Goal: Information Seeking & Learning: Find contact information

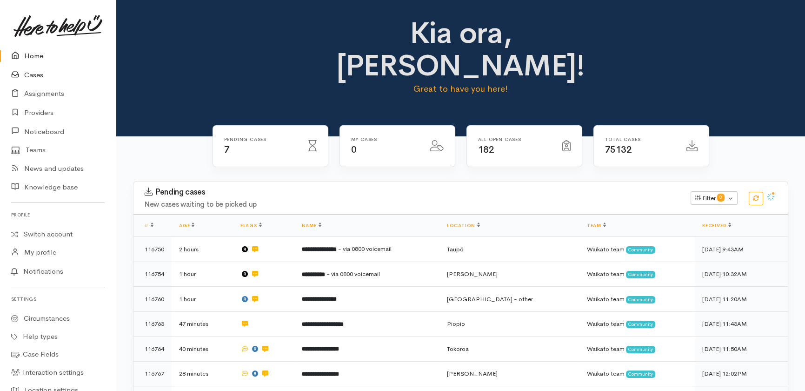
click at [34, 76] on link "Cases" at bounding box center [58, 75] width 116 height 19
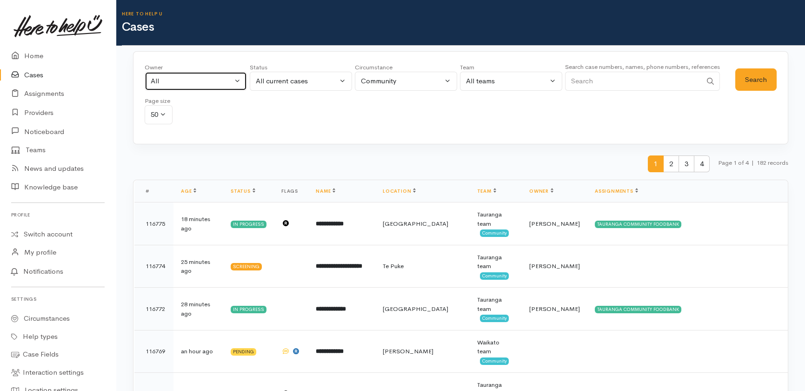
click at [181, 79] on div "All" at bounding box center [192, 81] width 82 height 11
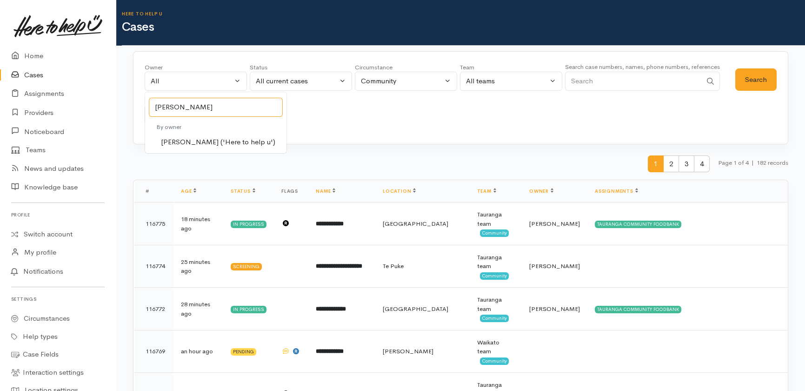
type input "shirley"
click at [195, 141] on span "Shirley Mackie ('Here to help u')" at bounding box center [218, 142] width 114 height 11
select select "1463"
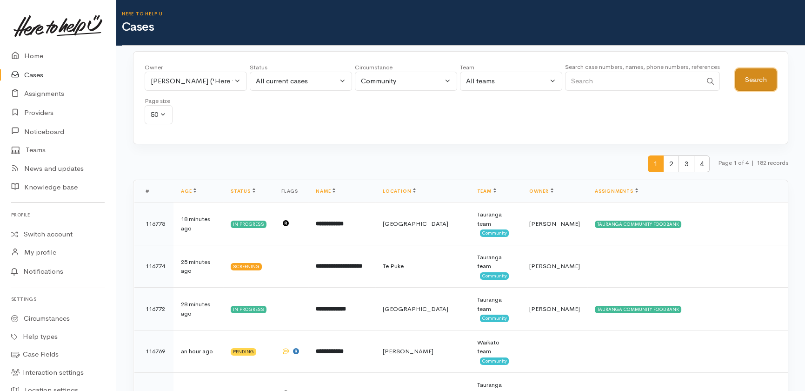
click at [760, 74] on button "Search" at bounding box center [755, 79] width 41 height 23
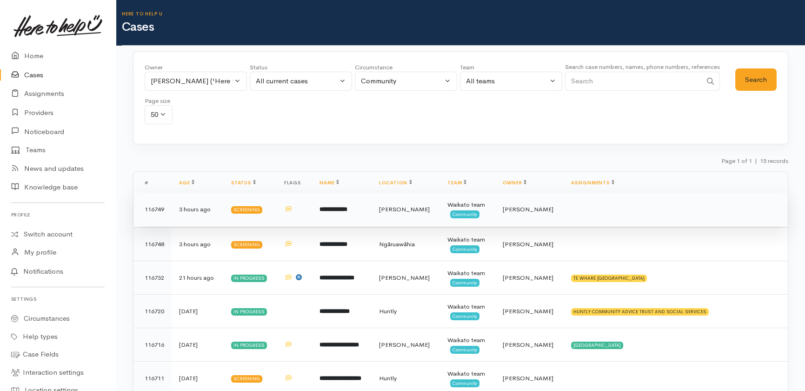
click at [335, 210] on b "**********" at bounding box center [334, 209] width 28 height 6
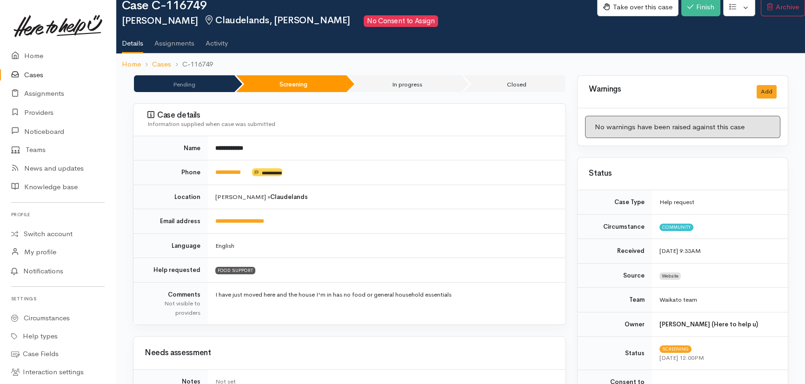
scroll to position [42, 0]
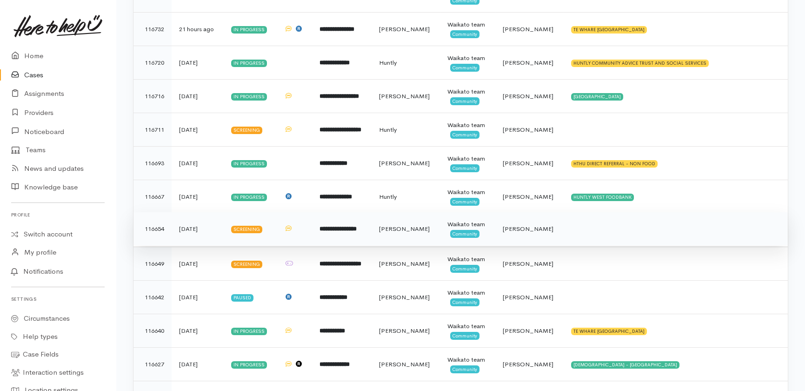
scroll to position [254, 0]
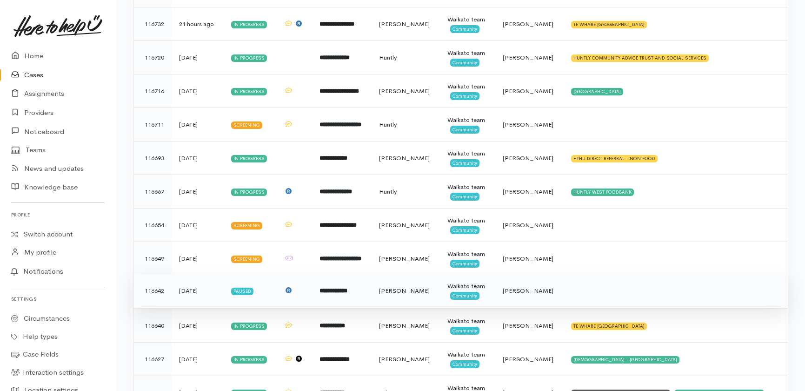
click at [348, 289] on b "**********" at bounding box center [334, 290] width 28 height 6
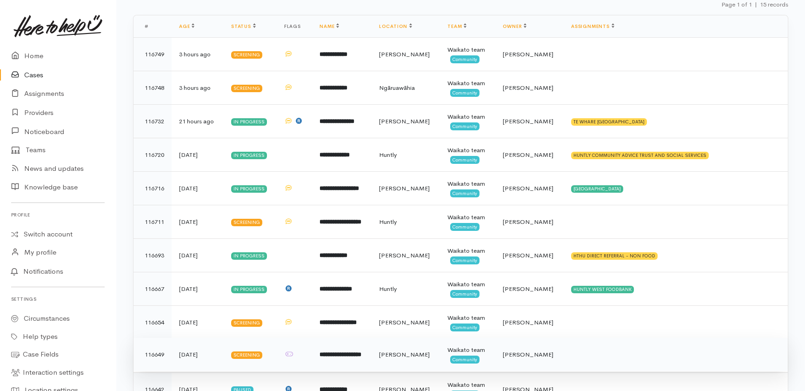
scroll to position [127, 0]
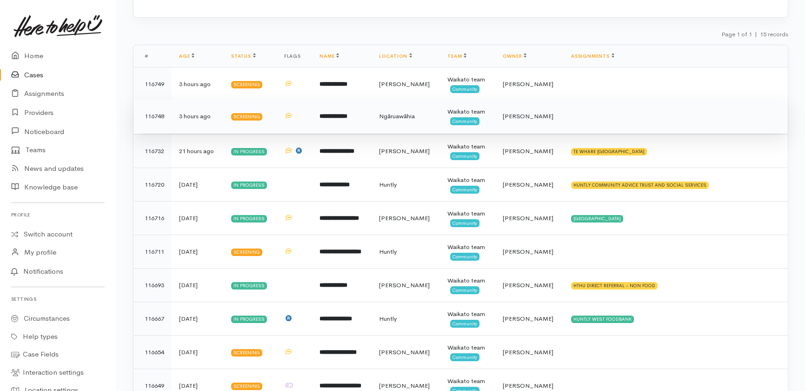
click at [348, 115] on b "**********" at bounding box center [334, 116] width 28 height 6
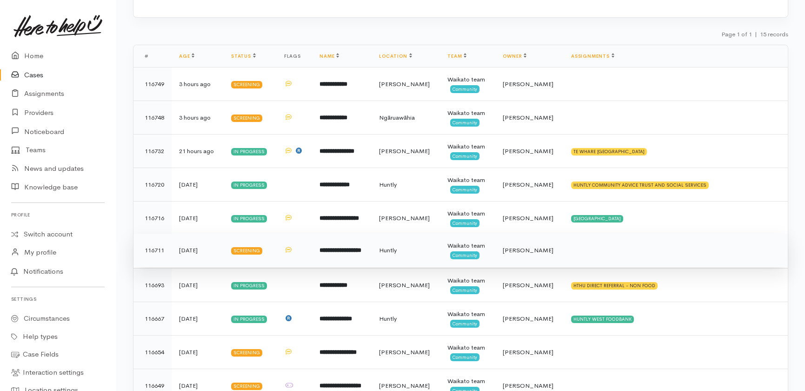
click at [342, 250] on b "**********" at bounding box center [341, 250] width 42 height 6
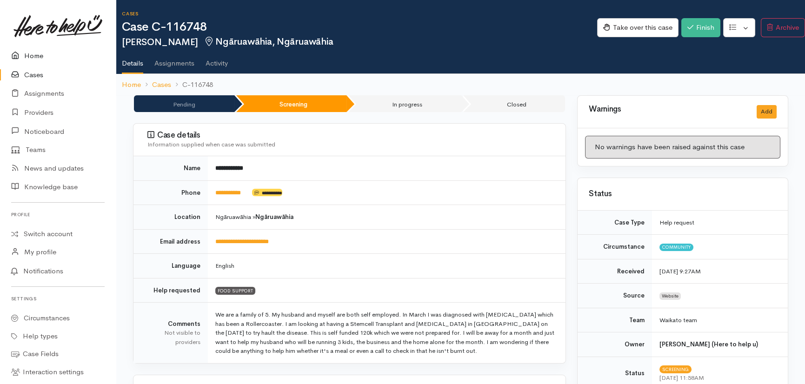
click at [30, 55] on link "Home" at bounding box center [58, 56] width 116 height 19
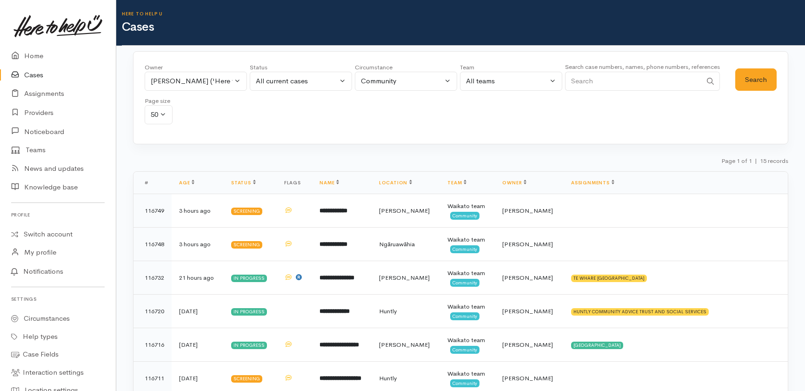
scroll to position [127, 0]
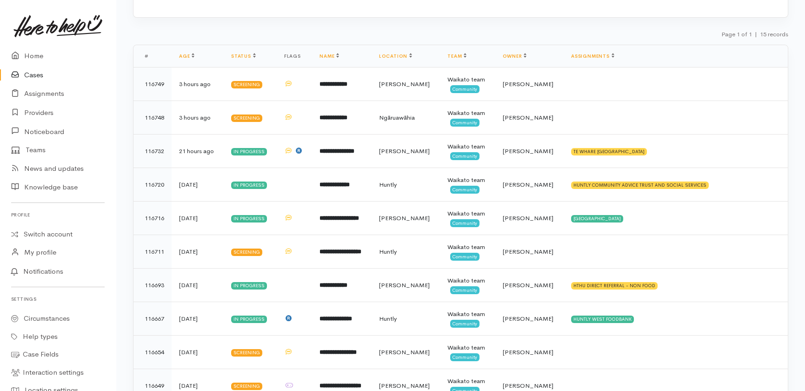
click at [31, 74] on link "Cases" at bounding box center [58, 75] width 116 height 19
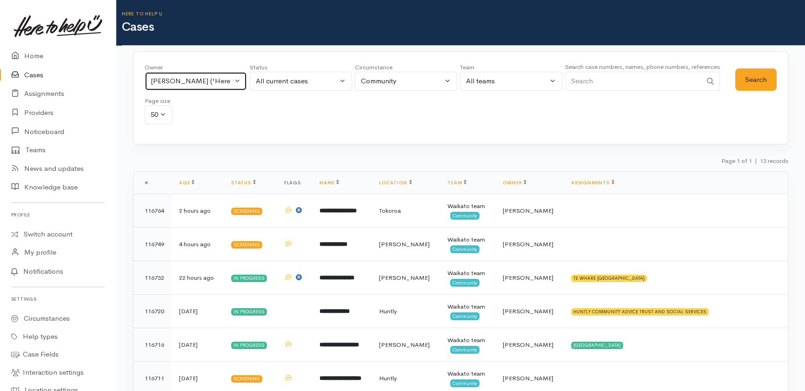
click at [229, 76] on div "Shirley Mackie ('Here to help u')" at bounding box center [192, 81] width 82 height 11
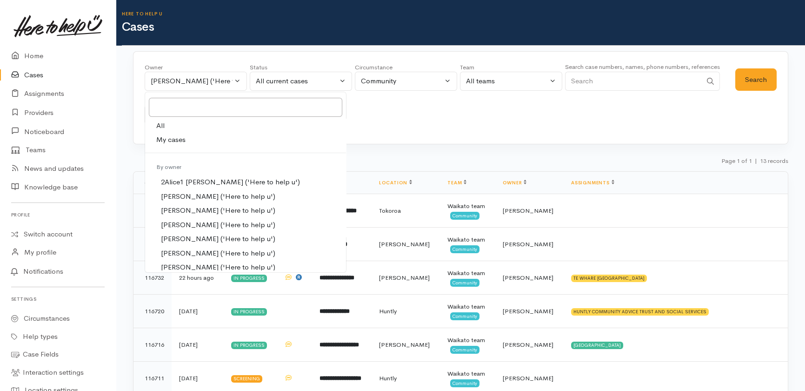
click at [164, 126] on span "All" at bounding box center [160, 125] width 8 height 11
select select "-1"
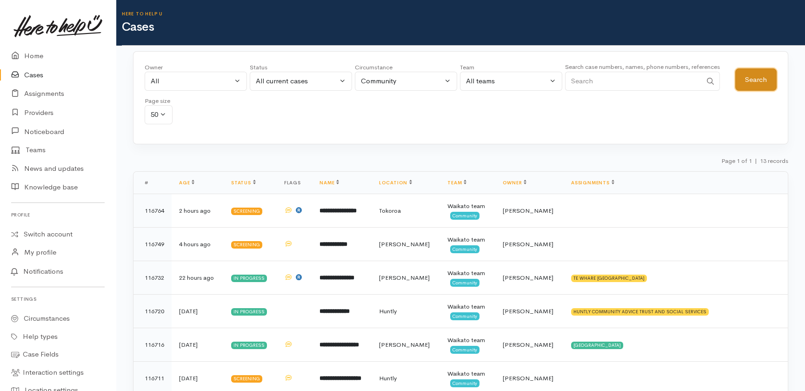
click at [754, 72] on button "Search" at bounding box center [755, 79] width 41 height 23
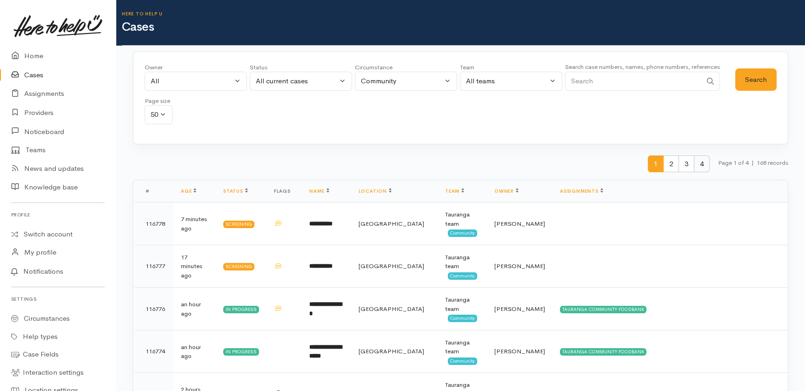
click at [701, 158] on span "4" at bounding box center [702, 163] width 16 height 17
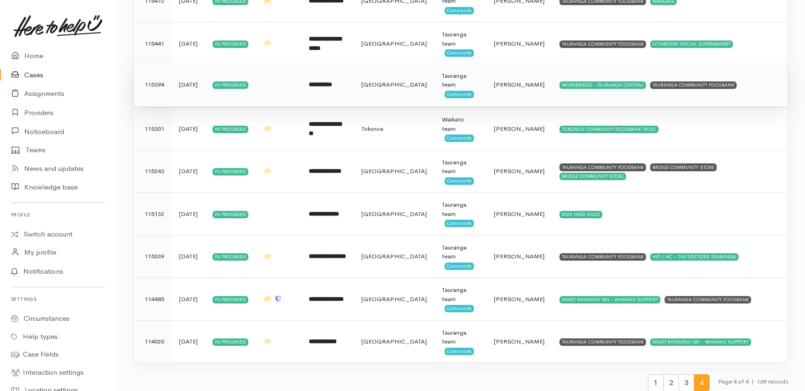
scroll to position [612, 0]
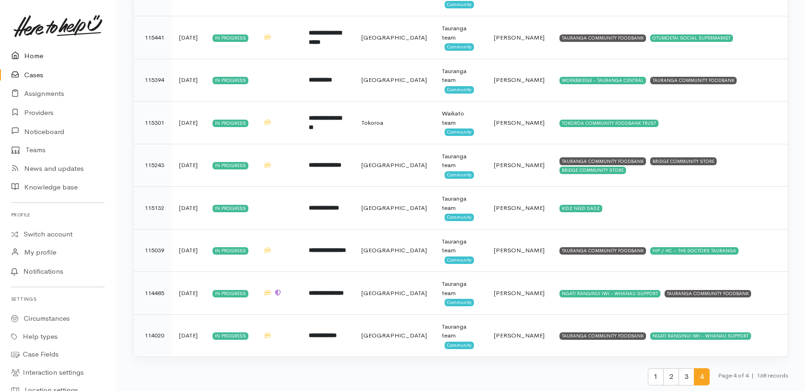
click at [33, 54] on link "Home" at bounding box center [58, 56] width 116 height 19
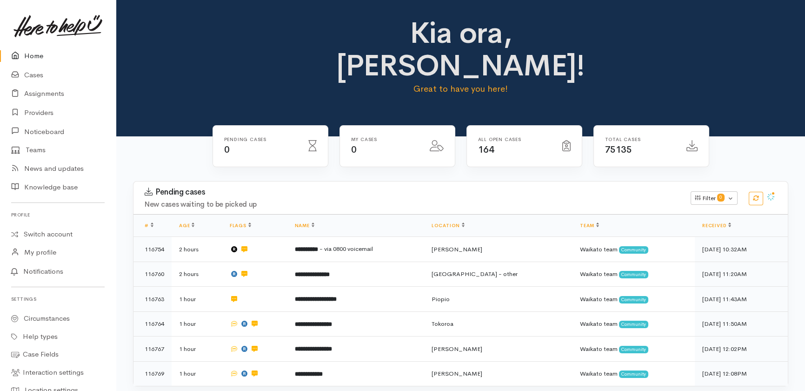
click at [31, 55] on link "Home" at bounding box center [58, 56] width 116 height 19
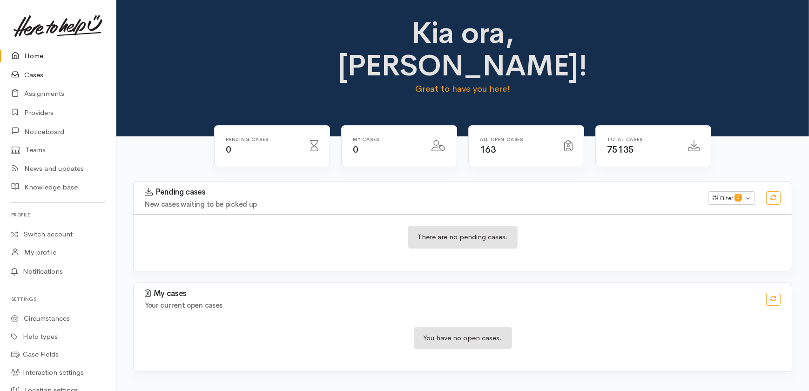
click at [33, 71] on link "Cases" at bounding box center [58, 75] width 116 height 19
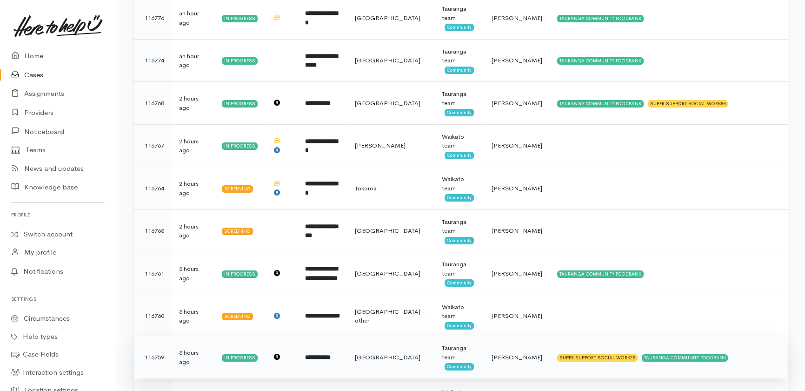
scroll to position [254, 0]
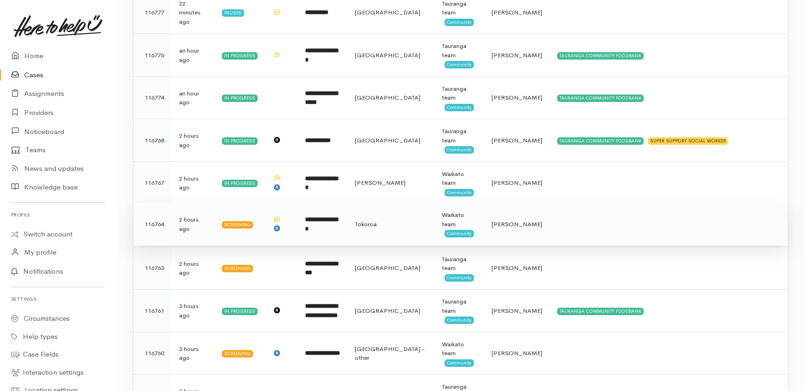
click at [324, 222] on b "**********" at bounding box center [321, 223] width 33 height 15
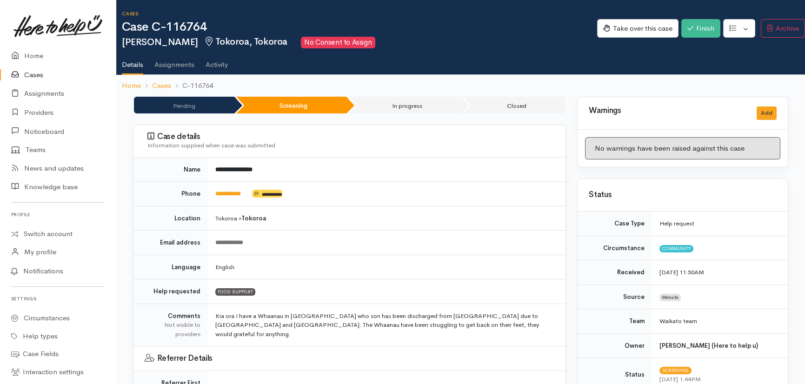
click at [224, 62] on link "Activity" at bounding box center [217, 61] width 22 height 26
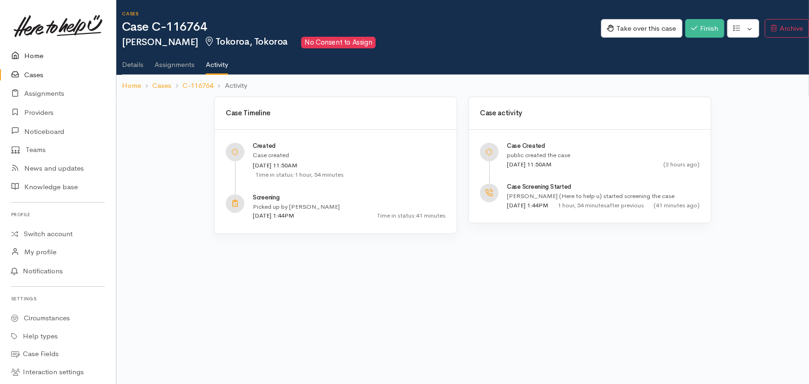
click at [33, 56] on link "Home" at bounding box center [58, 56] width 116 height 19
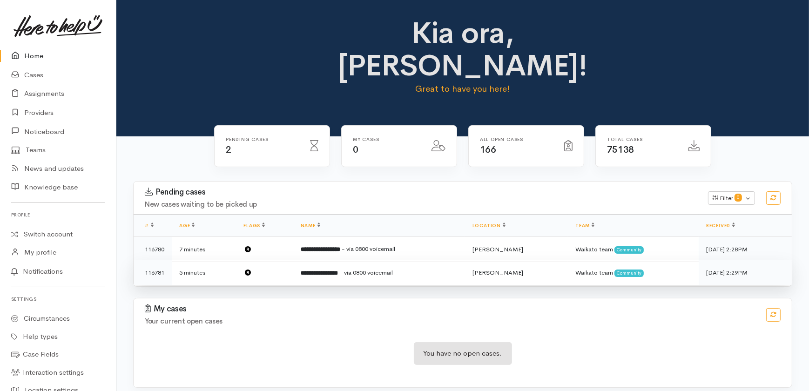
click at [327, 270] on b "**********" at bounding box center [319, 273] width 37 height 6
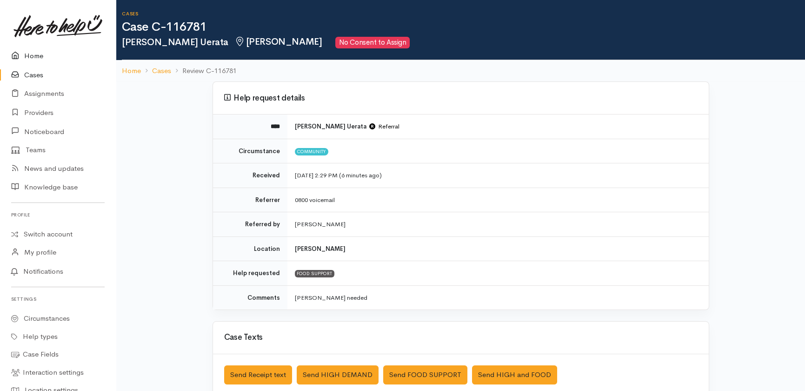
click at [33, 53] on link "Home" at bounding box center [58, 56] width 116 height 19
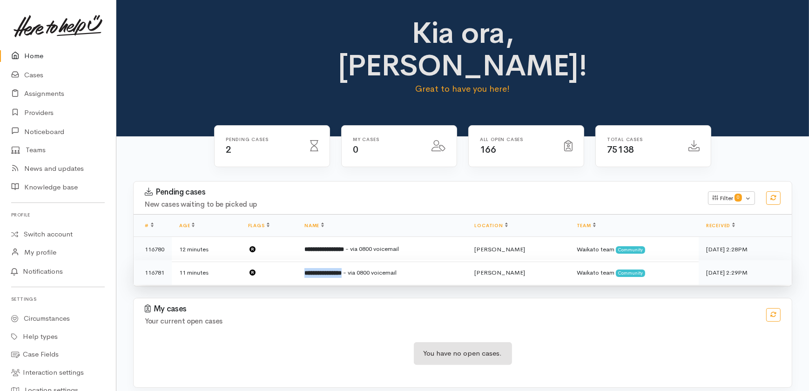
drag, startPoint x: 302, startPoint y: 239, endPoint x: 351, endPoint y: 240, distance: 48.4
click at [351, 260] on td "**********" at bounding box center [382, 272] width 170 height 25
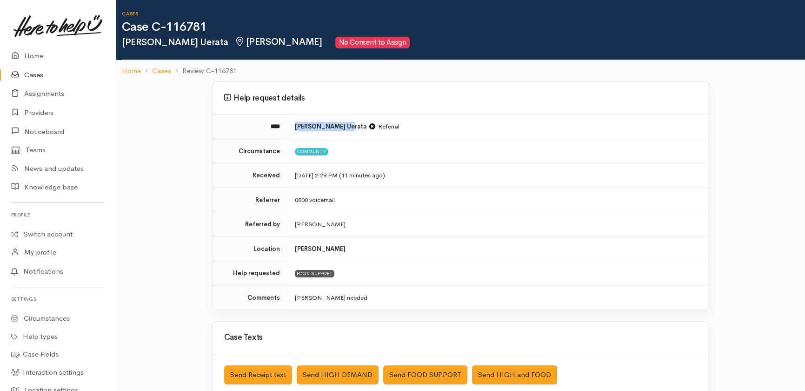
drag, startPoint x: 293, startPoint y: 126, endPoint x: 340, endPoint y: 126, distance: 47.0
click at [340, 126] on td "Elizabeth Uerata Referral" at bounding box center [497, 126] width 421 height 24
copy b "Elizabeth Uerata"
click at [30, 71] on link "Cases" at bounding box center [58, 75] width 116 height 19
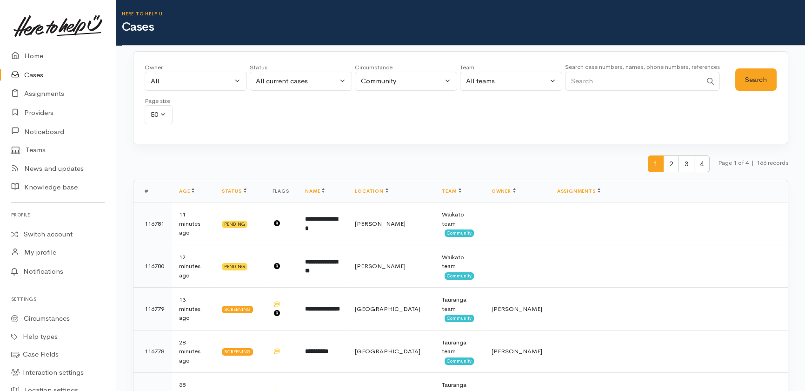
click at [623, 83] on input "Search" at bounding box center [633, 81] width 137 height 19
paste input "Elizabeth Uerata"
type input "[PERSON_NAME] Uerata"
click at [325, 80] on div "All current cases" at bounding box center [297, 81] width 82 height 11
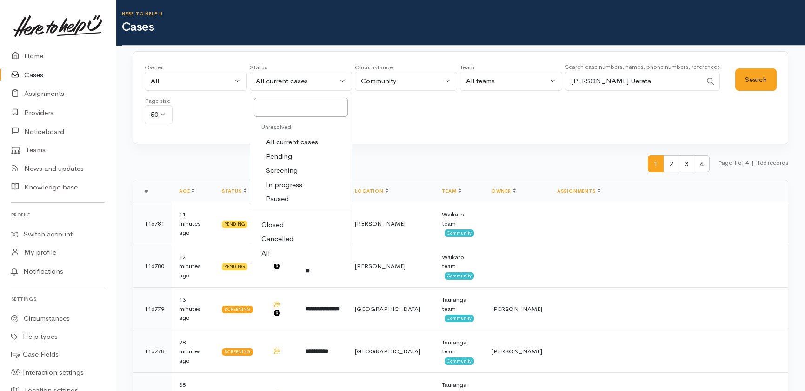
drag, startPoint x: 268, startPoint y: 249, endPoint x: 276, endPoint y: 255, distance: 9.6
click at [269, 249] on span "All" at bounding box center [265, 253] width 8 height 11
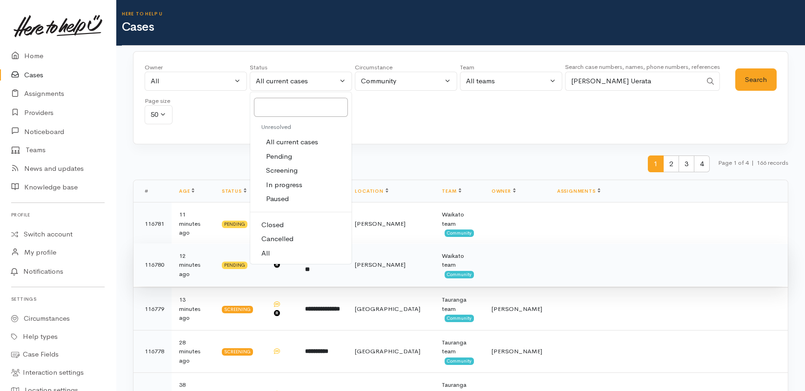
select select "All"
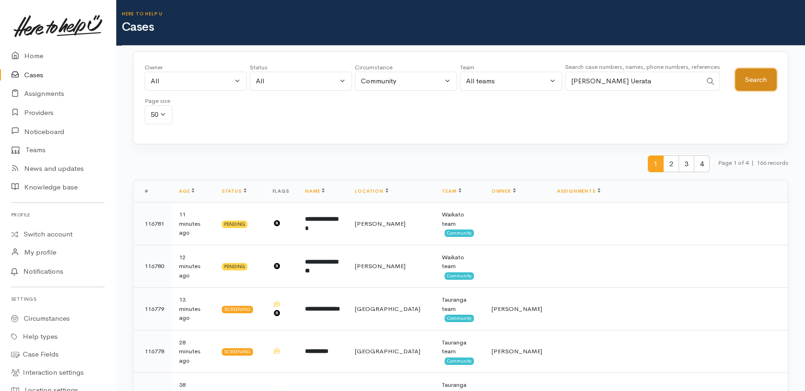
click at [746, 81] on button "Search" at bounding box center [755, 79] width 41 height 23
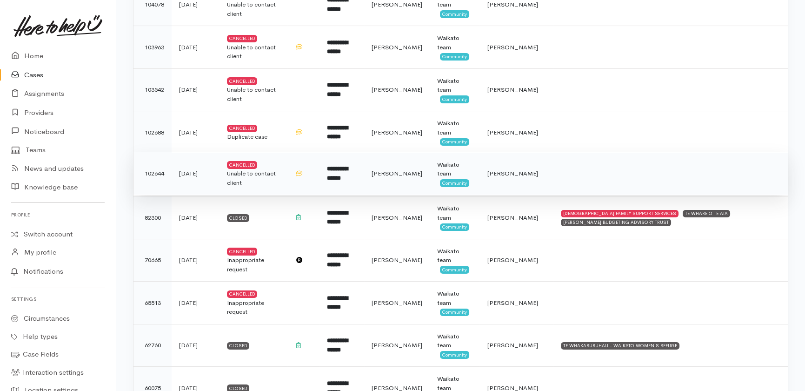
scroll to position [423, 0]
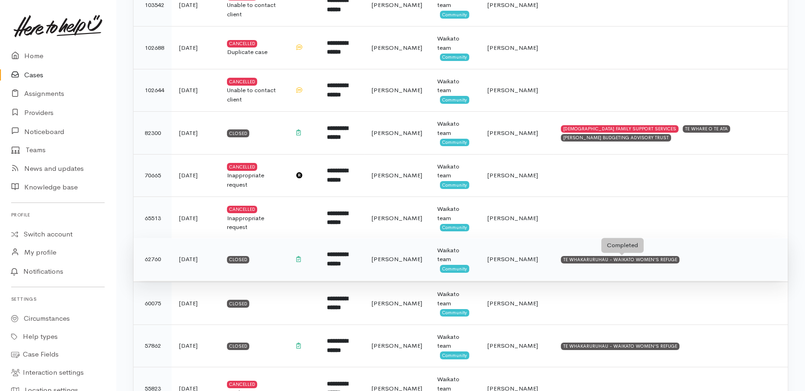
click at [589, 258] on div "TE WHAKARURUHAU - WAIKATO WOMEN'S REFUGE" at bounding box center [620, 259] width 119 height 7
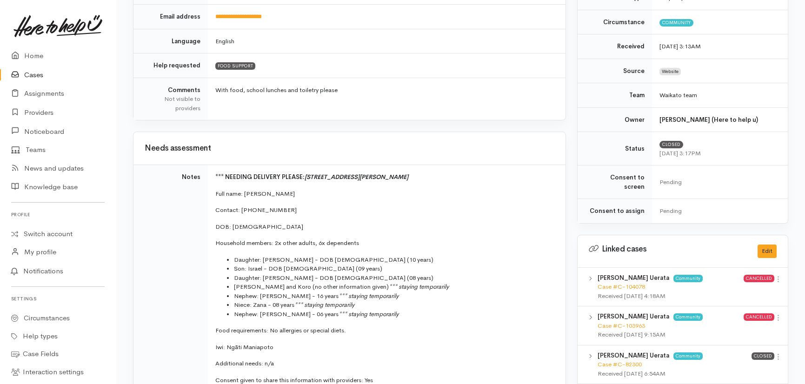
scroll to position [296, 0]
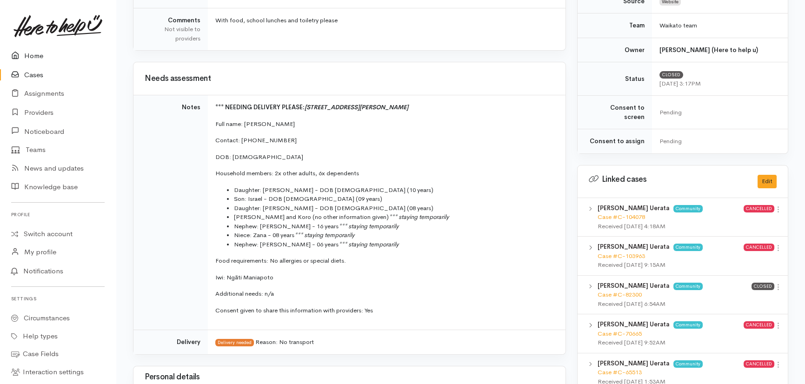
click at [38, 58] on link "Home" at bounding box center [58, 56] width 116 height 19
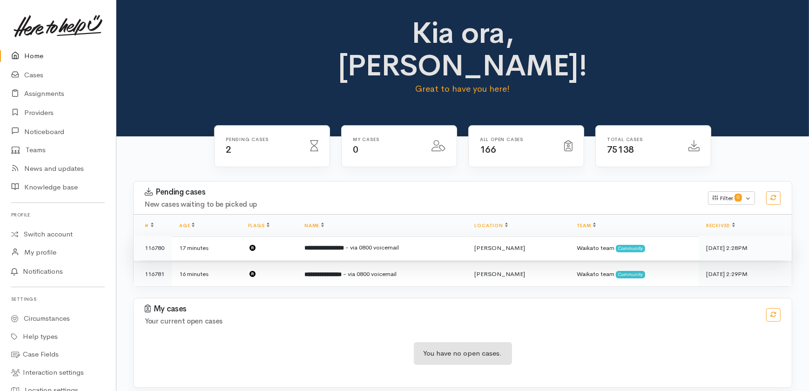
click at [328, 245] on b "**********" at bounding box center [324, 248] width 40 height 6
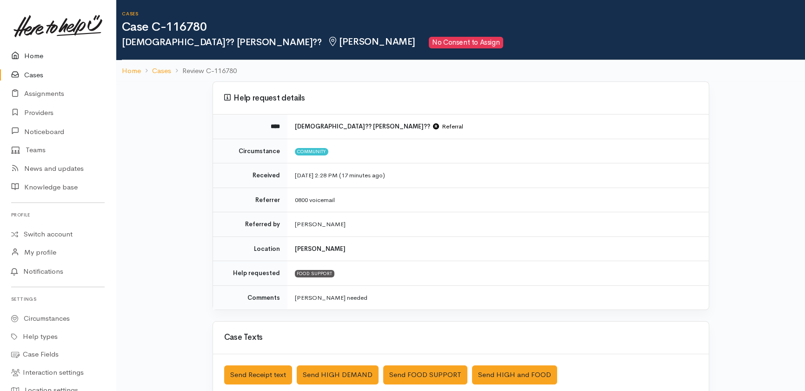
click at [32, 55] on link "Home" at bounding box center [58, 56] width 116 height 19
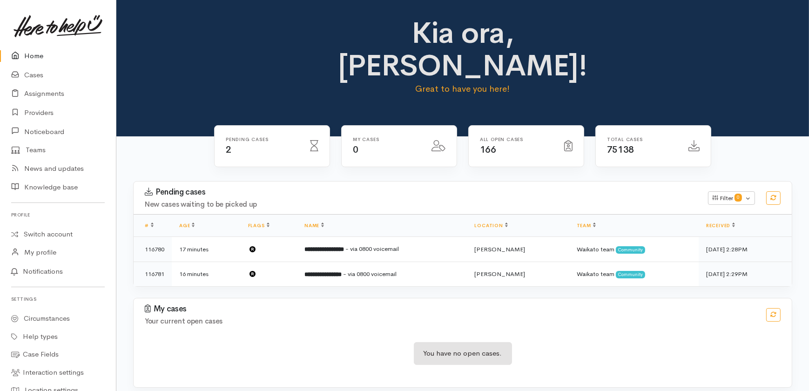
click at [34, 54] on link "Home" at bounding box center [58, 56] width 116 height 19
click at [46, 110] on link "Providers" at bounding box center [58, 112] width 116 height 19
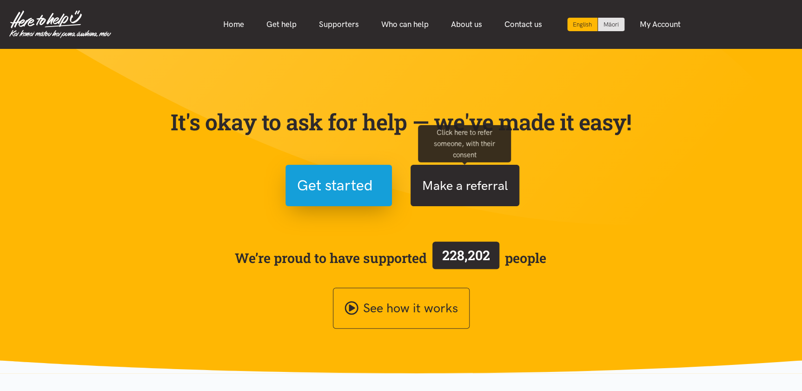
click at [462, 186] on button "Make a referral" at bounding box center [465, 185] width 109 height 41
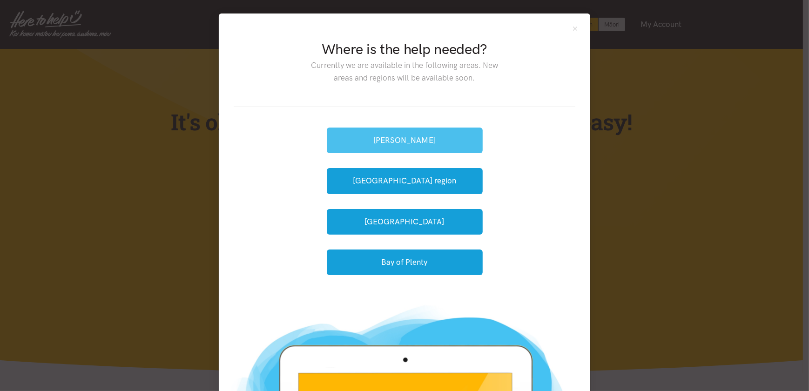
click at [400, 131] on button "[PERSON_NAME]" at bounding box center [405, 140] width 156 height 26
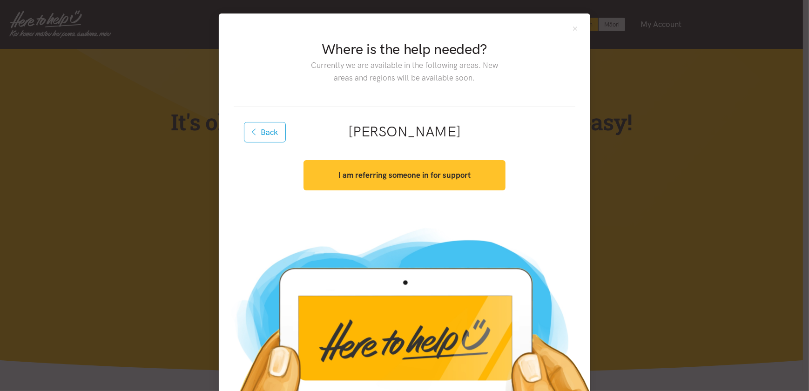
click at [414, 177] on strong "I am referring someone in for support" at bounding box center [404, 174] width 132 height 9
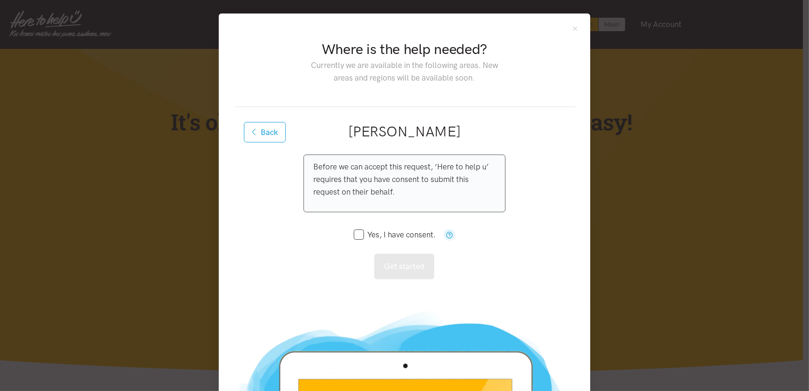
click at [355, 233] on input "Yes, I have consent." at bounding box center [395, 235] width 82 height 8
checkbox input "true"
click at [412, 261] on button "Get started" at bounding box center [404, 267] width 60 height 26
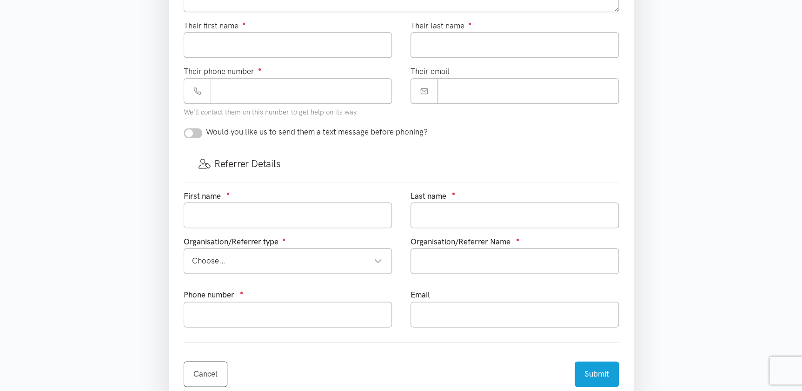
scroll to position [423, 0]
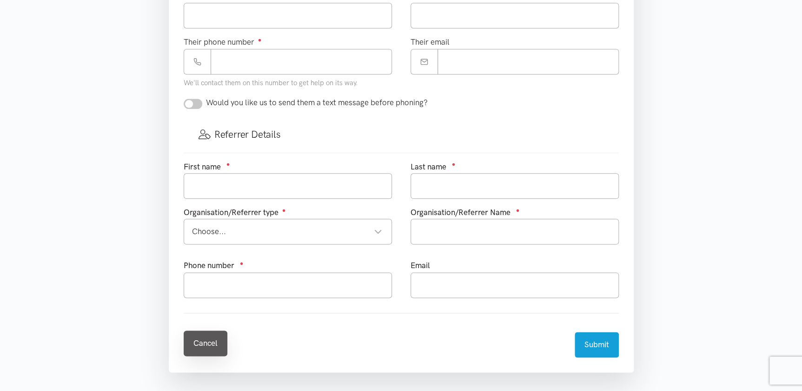
click at [212, 340] on link "Cancel" at bounding box center [206, 343] width 44 height 26
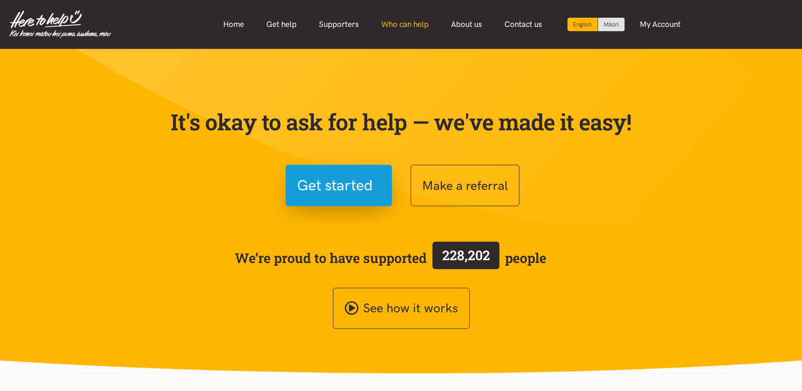
click at [385, 29] on link "Who can help" at bounding box center [405, 24] width 70 height 20
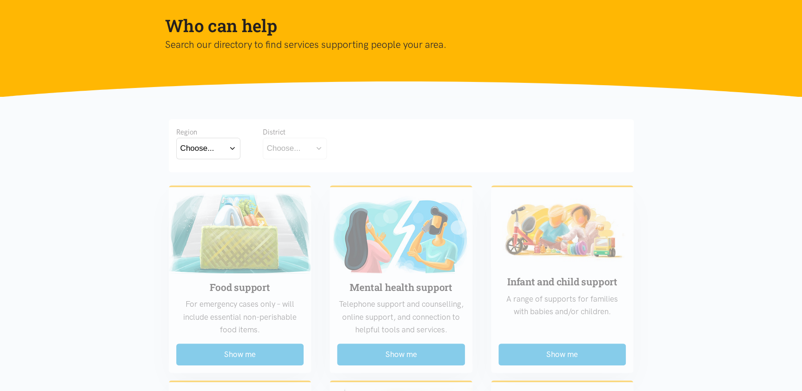
scroll to position [169, 0]
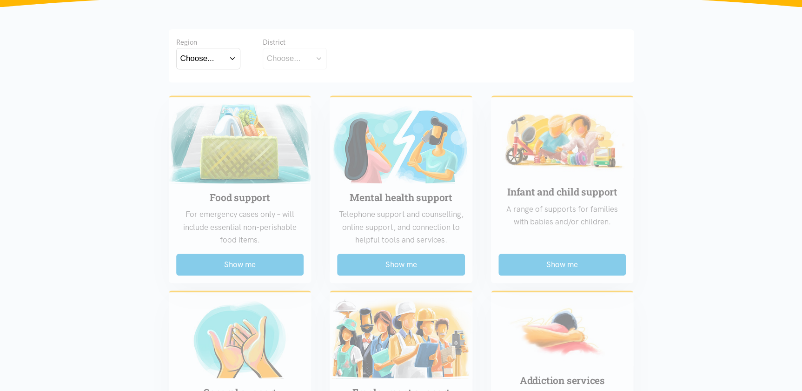
click at [212, 52] on div "Choose..." at bounding box center [197, 58] width 34 height 13
click at [201, 101] on label "Waikato" at bounding box center [208, 100] width 56 height 12
click at [0, 0] on input "Waikato" at bounding box center [0, 0] width 0 height 0
click at [288, 60] on div "Choose..." at bounding box center [284, 58] width 34 height 13
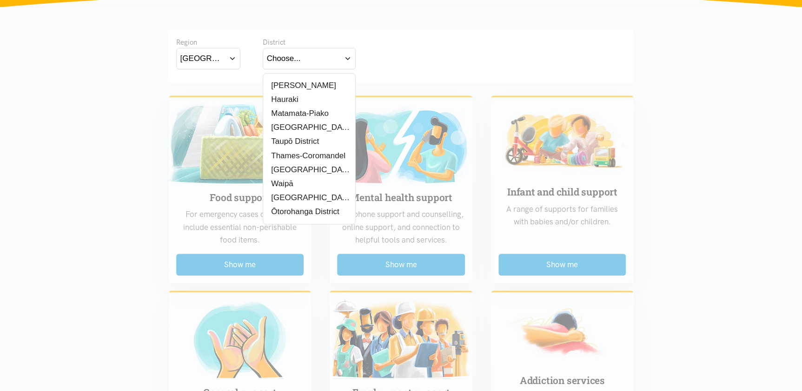
click at [292, 87] on label "[PERSON_NAME]" at bounding box center [301, 86] width 69 height 12
click at [0, 0] on input "[PERSON_NAME]" at bounding box center [0, 0] width 0 height 0
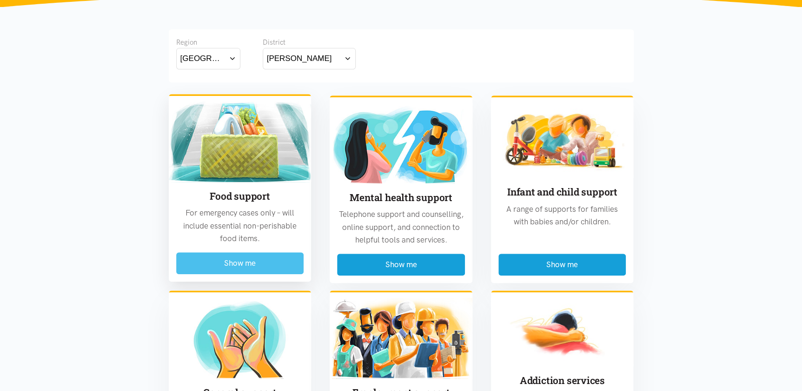
click at [237, 262] on button "Show me" at bounding box center [240, 263] width 128 height 22
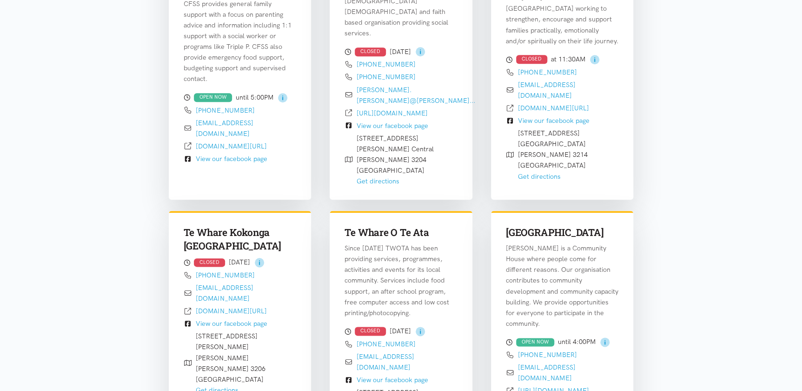
scroll to position [485, 0]
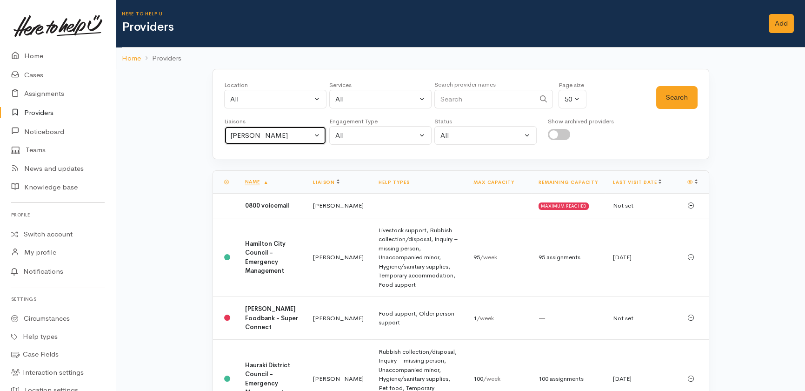
click at [285, 132] on div "[PERSON_NAME]" at bounding box center [271, 135] width 82 height 11
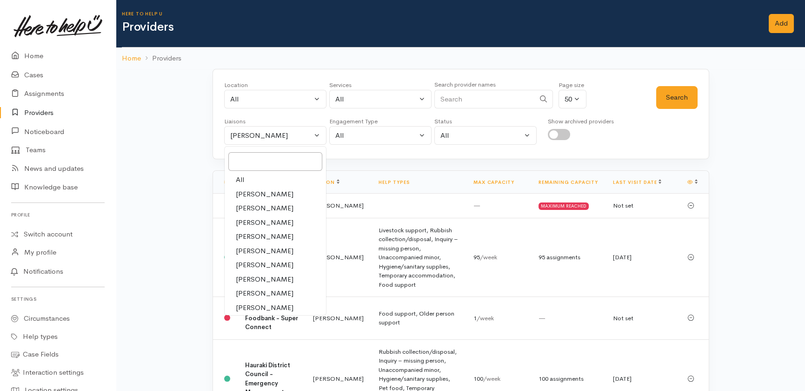
drag, startPoint x: 241, startPoint y: 179, endPoint x: 262, endPoint y: 167, distance: 24.4
click at [241, 179] on span "All" at bounding box center [240, 179] width 8 height 11
select select "null"
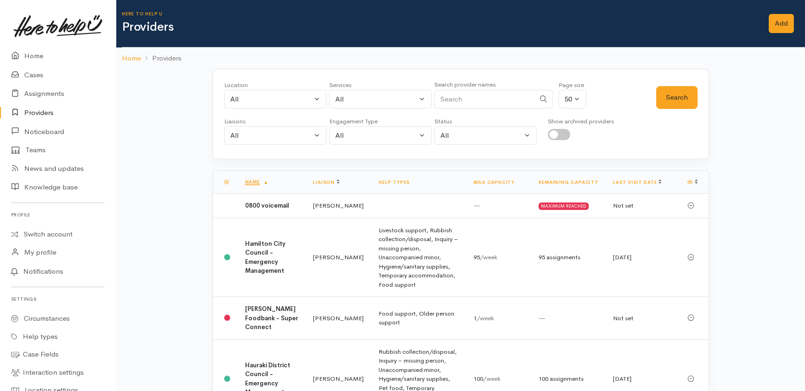
click at [481, 95] on input "Search" at bounding box center [484, 99] width 100 height 19
type input "salvation"
click at [673, 100] on button "Search" at bounding box center [676, 97] width 41 height 23
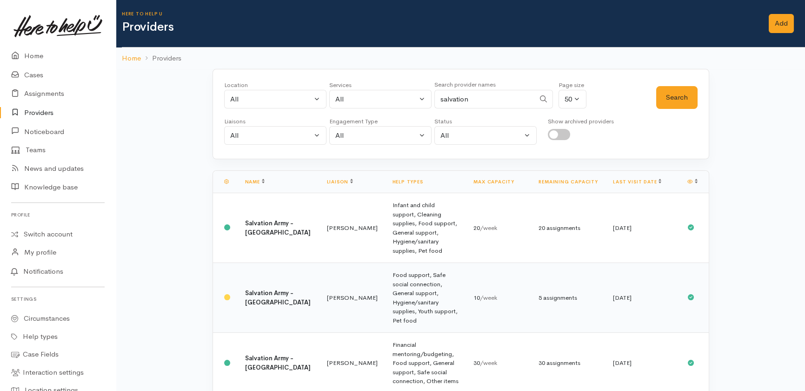
click at [255, 289] on b "Salvation Army - Hamilton City" at bounding box center [278, 297] width 66 height 17
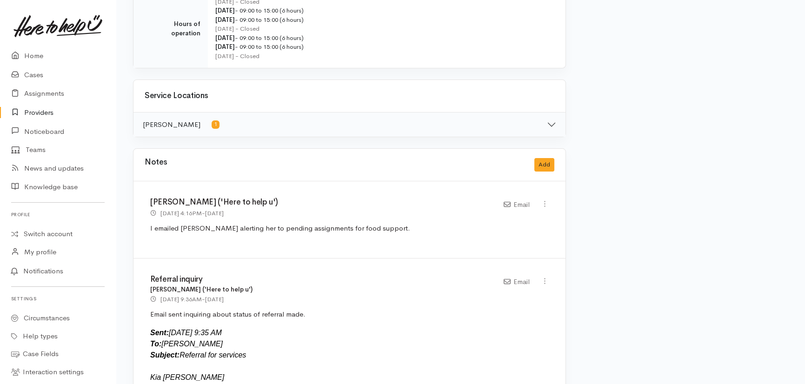
scroll to position [338, 0]
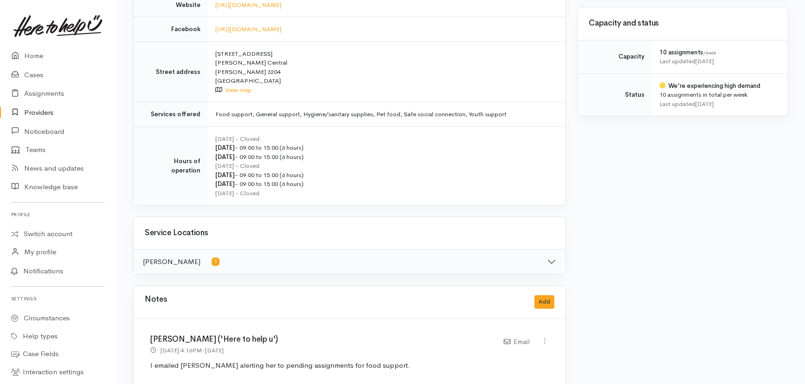
click at [45, 114] on link "Providers" at bounding box center [58, 112] width 116 height 19
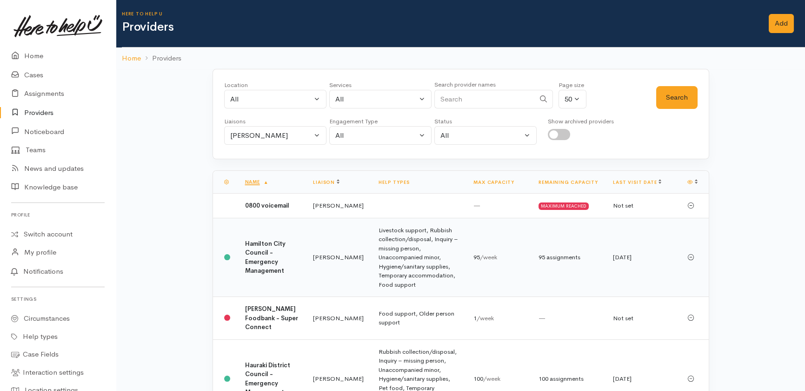
click at [258, 275] on b "Hamilton City Council - Emergency Management" at bounding box center [265, 257] width 40 height 35
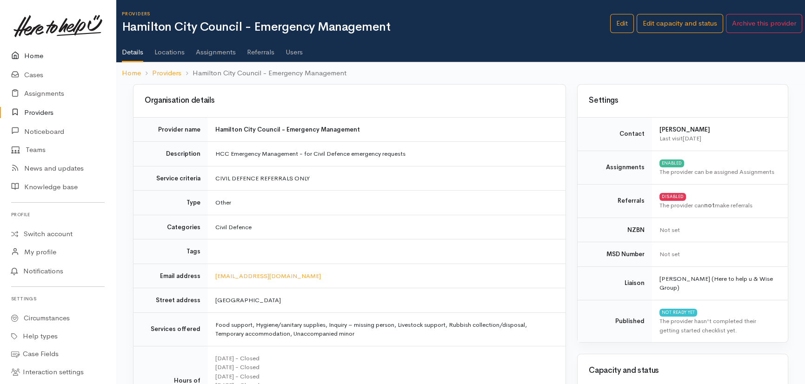
click at [33, 54] on link "Home" at bounding box center [58, 56] width 116 height 19
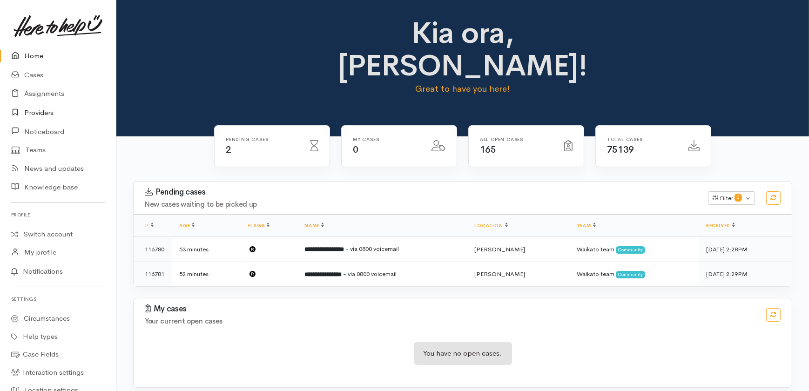
click at [49, 110] on link "Providers" at bounding box center [58, 112] width 116 height 19
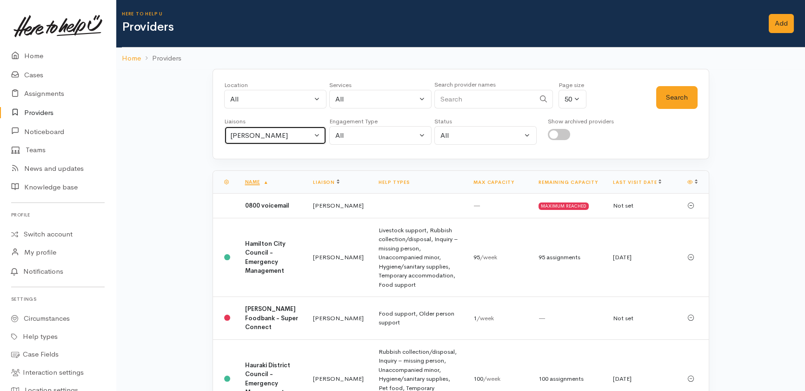
click at [281, 139] on div "Heather Moore" at bounding box center [271, 135] width 82 height 11
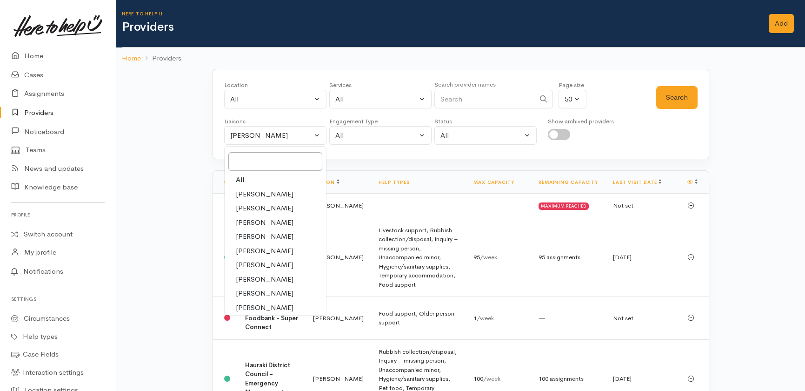
click at [240, 179] on span "All" at bounding box center [240, 179] width 8 height 11
select select "null"
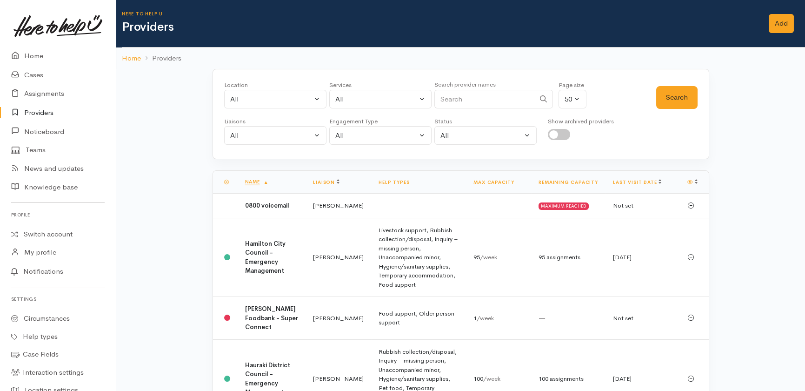
drag, startPoint x: 491, startPoint y: 101, endPoint x: 481, endPoint y: 88, distance: 15.6
click at [491, 101] on input "Search" at bounding box center [484, 99] width 100 height 19
type input "o te ata"
click at [679, 88] on button "Search" at bounding box center [676, 97] width 41 height 23
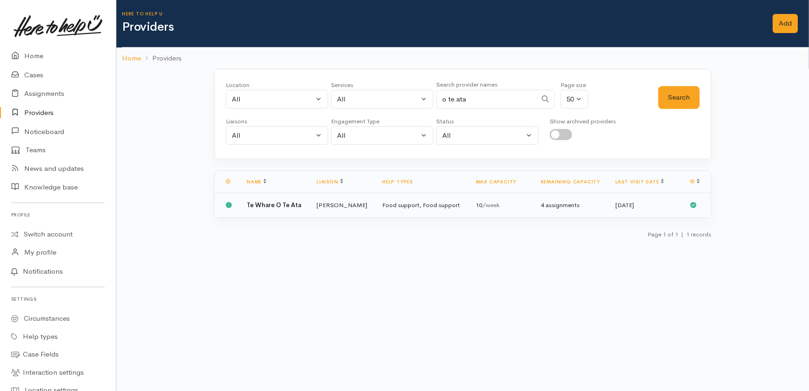
click at [281, 204] on b "Te Whare O Te Ata" at bounding box center [274, 205] width 54 height 8
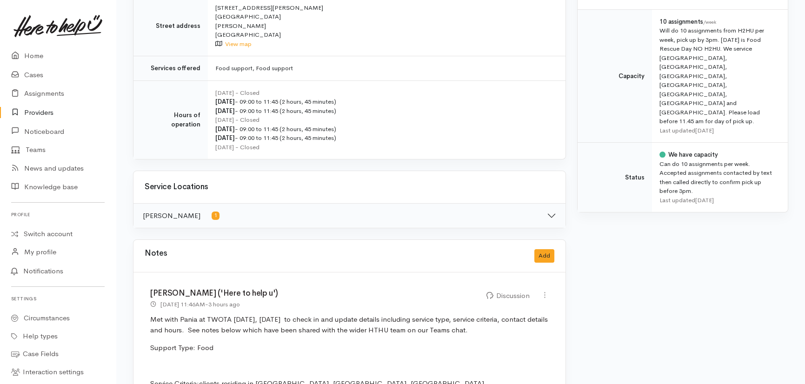
scroll to position [381, 0]
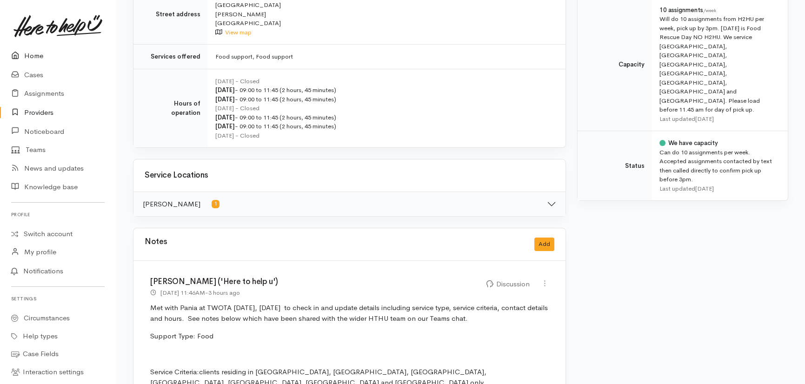
click at [33, 54] on link "Home" at bounding box center [58, 56] width 116 height 19
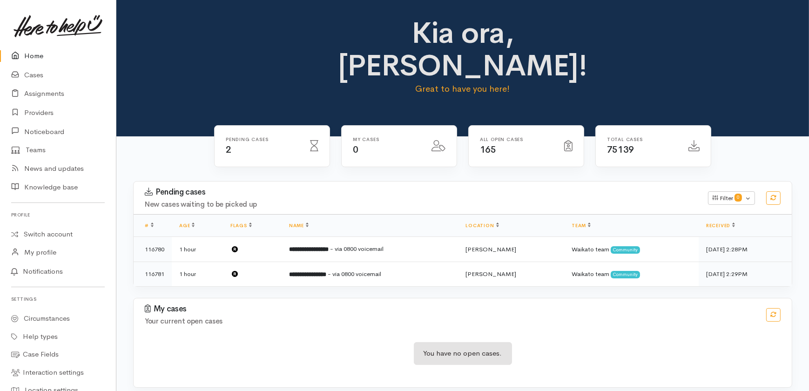
click at [37, 53] on link "Home" at bounding box center [58, 56] width 116 height 19
